Goal: Entertainment & Leisure: Consume media (video, audio)

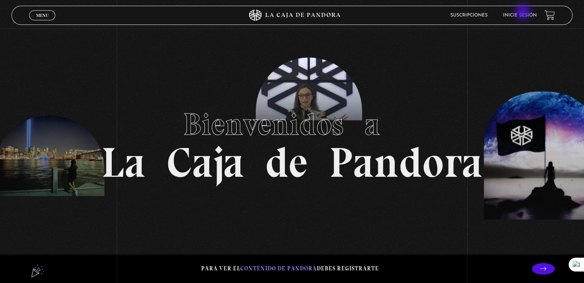
click at [524, 13] on li "Inicie sesión" at bounding box center [520, 15] width 34 height 12
click at [522, 13] on link "Inicie sesión" at bounding box center [520, 15] width 34 height 5
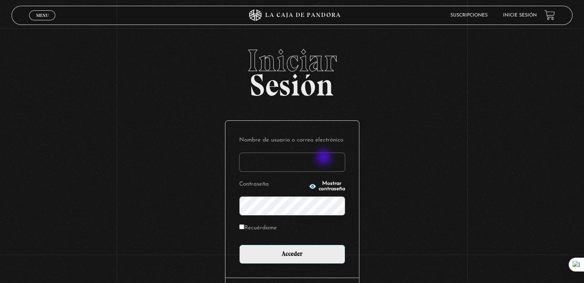
click at [325, 158] on input "Nombre de usuario o correo electrónico" at bounding box center [292, 162] width 106 height 19
type input "frmoreno1990@gmail.com"
click at [239, 245] on input "Acceder" at bounding box center [292, 254] width 106 height 19
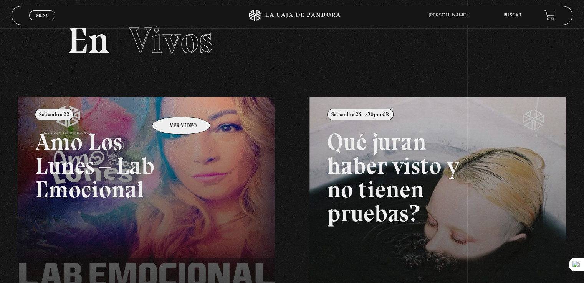
scroll to position [38, 0]
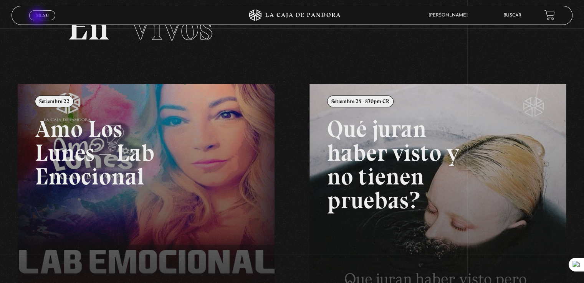
click at [38, 17] on span "Menu" at bounding box center [42, 15] width 13 height 5
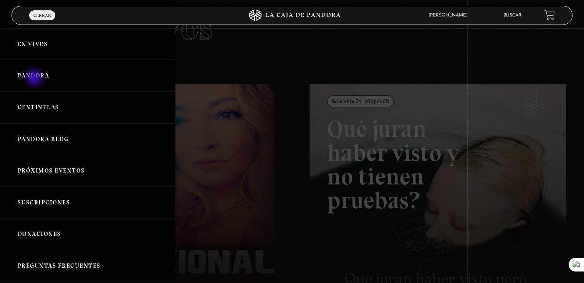
click at [35, 79] on link "Pandora" at bounding box center [87, 76] width 175 height 32
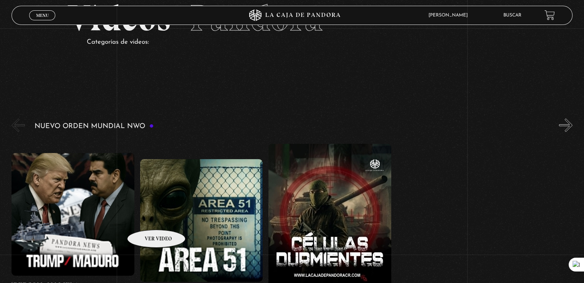
scroll to position [115, 0]
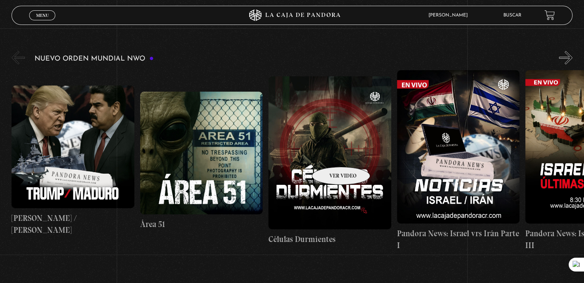
click at [331, 156] on figure at bounding box center [329, 152] width 123 height 153
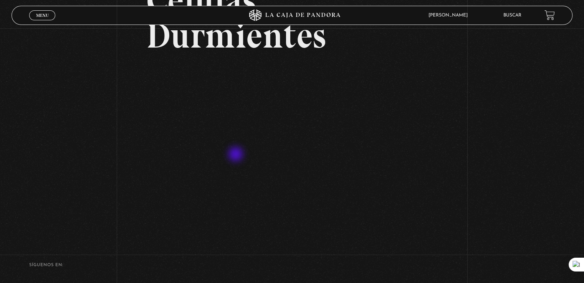
scroll to position [152, 0]
